Goal: Information Seeking & Learning: Learn about a topic

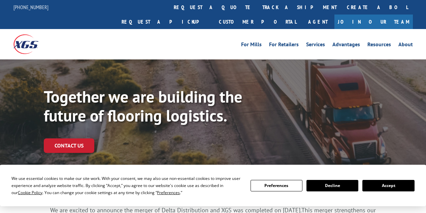
scroll to position [34, 0]
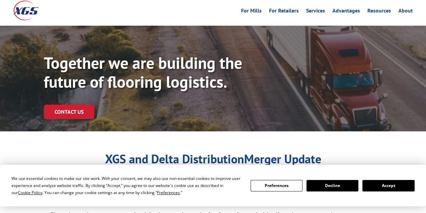
click at [384, 186] on button "Accept" at bounding box center [389, 185] width 52 height 11
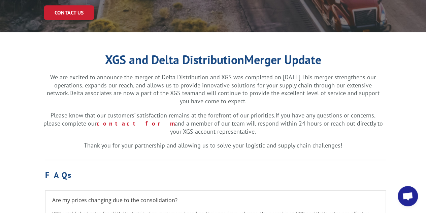
scroll to position [135, 0]
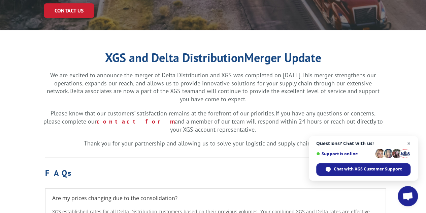
click at [409, 144] on span "Close chat" at bounding box center [409, 143] width 8 height 8
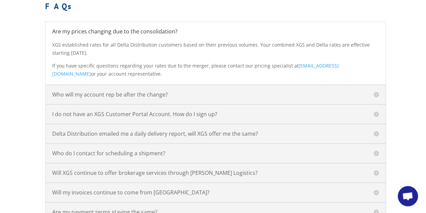
scroll to position [303, 0]
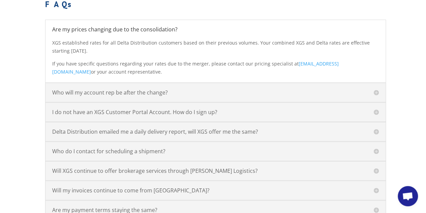
click at [176, 83] on div "Who will my account rep be after the change? XGS plans on retaining all Delta D…" at bounding box center [215, 93] width 341 height 20
click at [161, 90] on h5 "Who will my account rep be after the change?" at bounding box center [215, 92] width 327 height 5
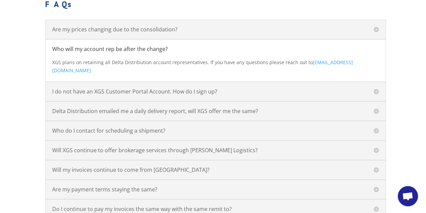
click at [151, 46] on h5 "Who will my account rep be after the change?" at bounding box center [215, 48] width 327 height 5
click at [143, 89] on h5 "I do not have an XGS Customer Portal Account. How do I sign up?" at bounding box center [215, 91] width 327 height 5
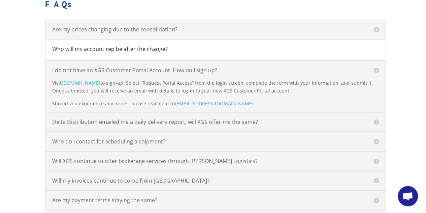
click at [139, 99] on p "Should you experience any issues, please reach out to [EMAIL_ADDRESS][DOMAIN_NA…" at bounding box center [215, 103] width 327 height 8
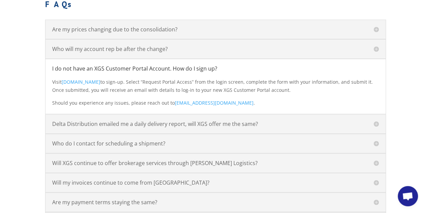
click at [140, 114] on div "Delta Distribution emailed me a daily delivery report, will XGS offer me the sa…" at bounding box center [215, 124] width 341 height 20
click at [144, 121] on h5 "Delta Distribution emailed me a daily delivery report, will XGS offer me the sa…" at bounding box center [215, 123] width 327 height 5
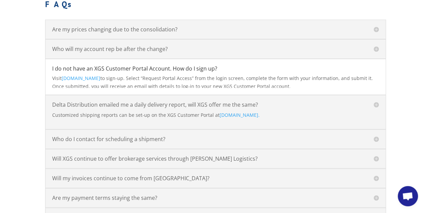
click at [142, 129] on div "Who do I contact for scheduling a shipment? Local operation contacts will remia…" at bounding box center [215, 139] width 341 height 20
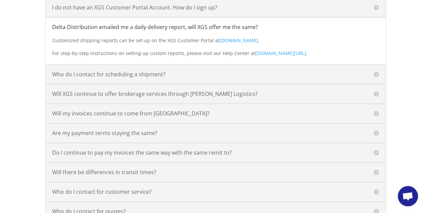
scroll to position [236, 0]
